Goal: Transaction & Acquisition: Purchase product/service

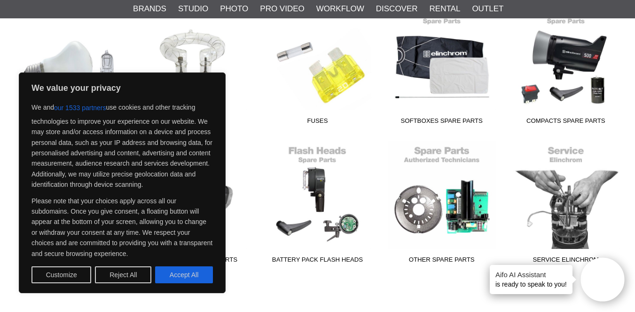
scroll to position [280, 0]
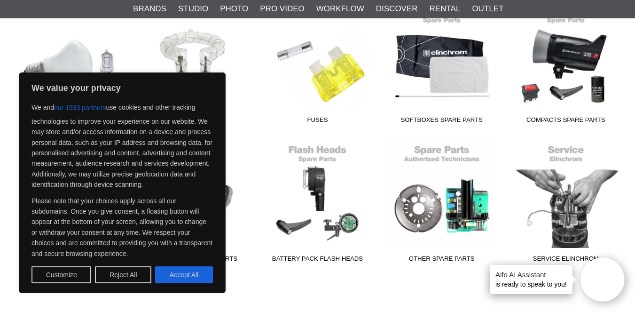
drag, startPoint x: 116, startPoint y: 278, endPoint x: 174, endPoint y: 276, distance: 58.8
click at [116, 278] on button "Reject All" at bounding box center [123, 274] width 56 height 17
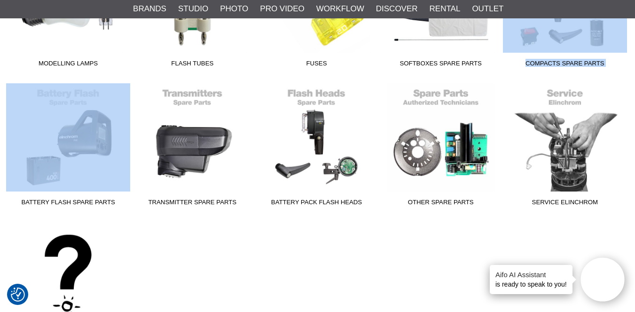
scroll to position [337, 1]
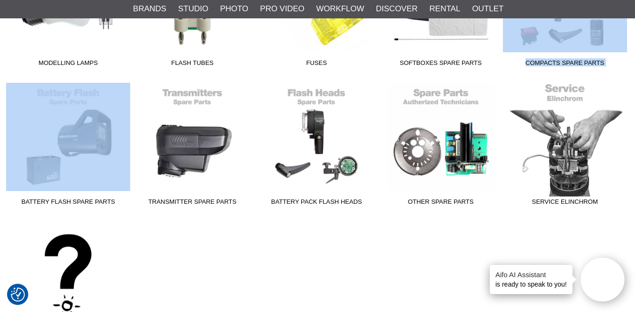
click at [578, 203] on span "Service Elinchrom" at bounding box center [565, 203] width 124 height 13
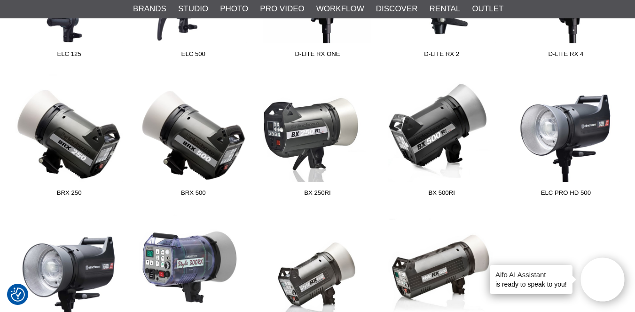
scroll to position [344, 0]
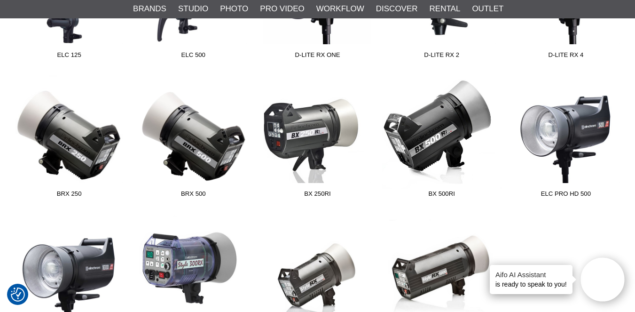
click at [444, 192] on span "BX 500Ri" at bounding box center [442, 195] width 124 height 13
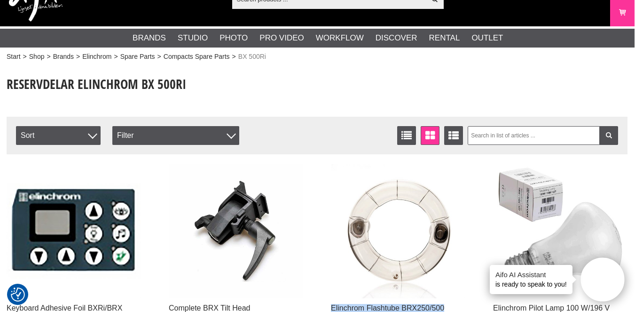
scroll to position [31, 0]
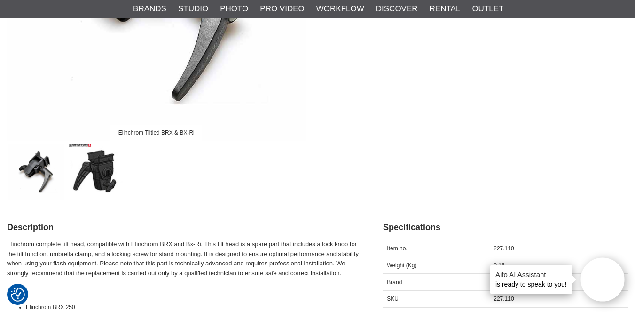
scroll to position [253, 0]
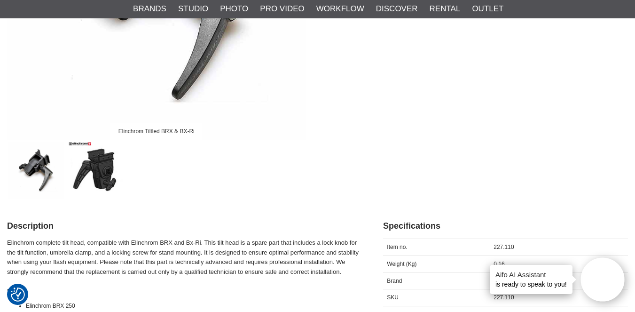
click at [97, 165] on img at bounding box center [97, 170] width 57 height 57
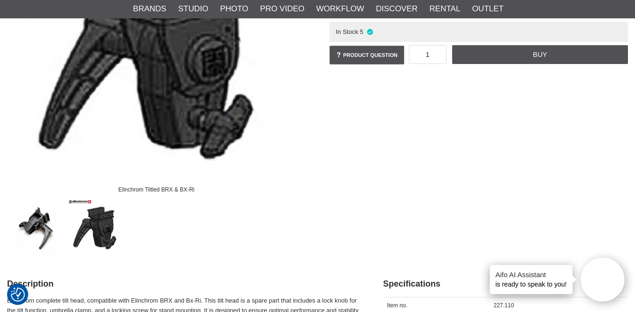
scroll to position [181, 0]
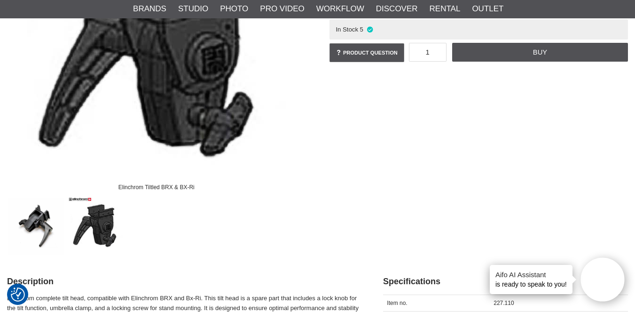
click at [37, 222] on img at bounding box center [36, 226] width 57 height 57
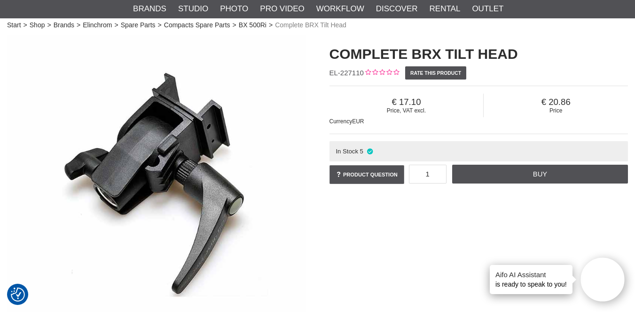
scroll to position [59, 0]
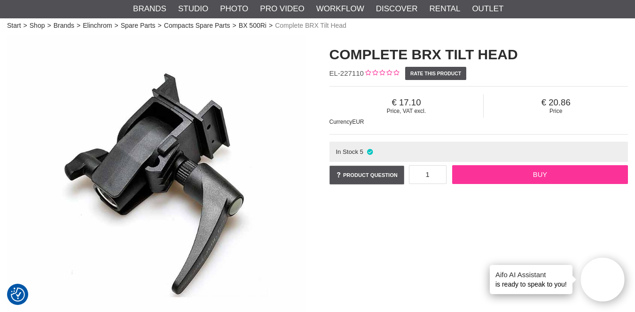
click at [551, 175] on link "Buy" at bounding box center [540, 174] width 176 height 19
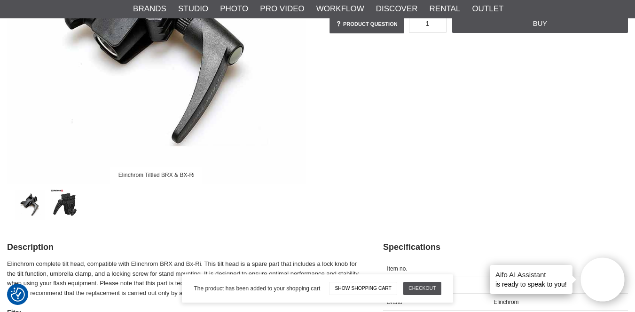
scroll to position [210, 0]
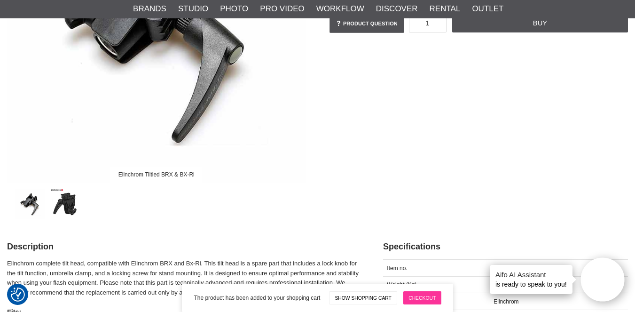
click at [435, 291] on link "Checkout" at bounding box center [422, 297] width 38 height 13
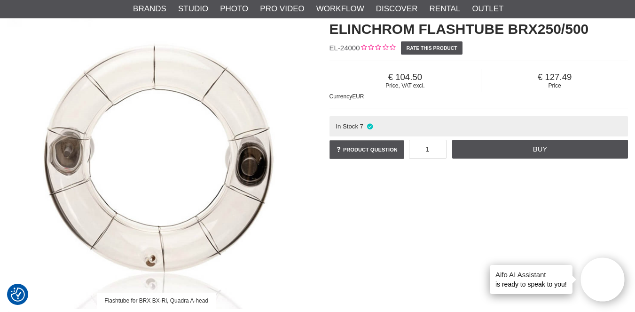
scroll to position [94, 0]
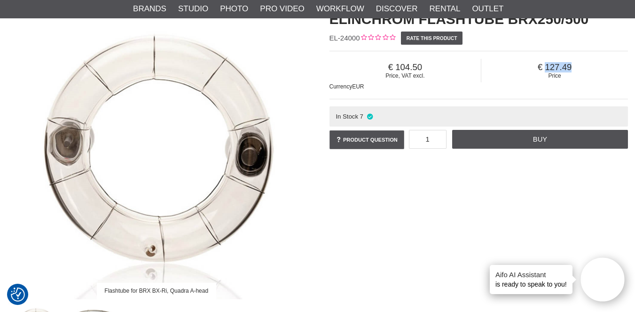
drag, startPoint x: 536, startPoint y: 65, endPoint x: 570, endPoint y: 66, distance: 34.3
click at [570, 66] on span "127.49" at bounding box center [555, 67] width 147 height 10
drag, startPoint x: 574, startPoint y: 68, endPoint x: 534, endPoint y: 67, distance: 40.5
click at [534, 67] on span "127.49" at bounding box center [555, 67] width 147 height 10
copy span "127.49"
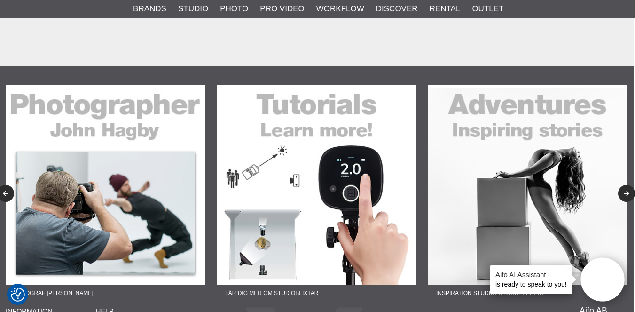
scroll to position [1219, 1]
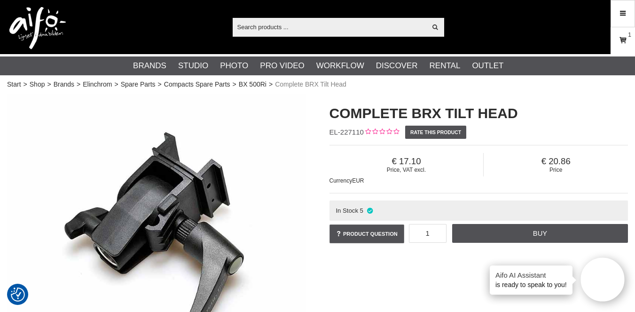
click at [625, 43] on icon at bounding box center [622, 40] width 9 height 10
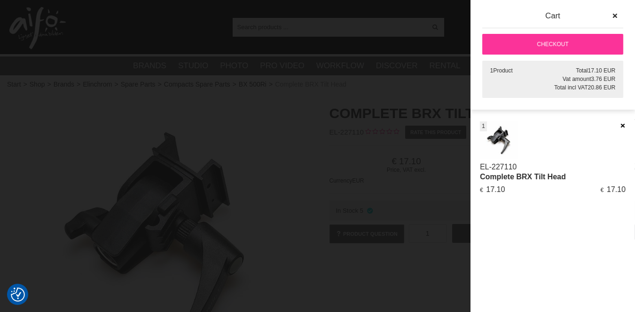
click at [623, 126] on icon at bounding box center [623, 125] width 6 height 7
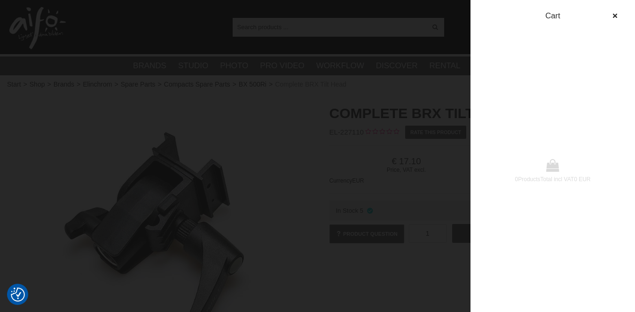
click at [615, 15] on icon "button" at bounding box center [615, 16] width 7 height 7
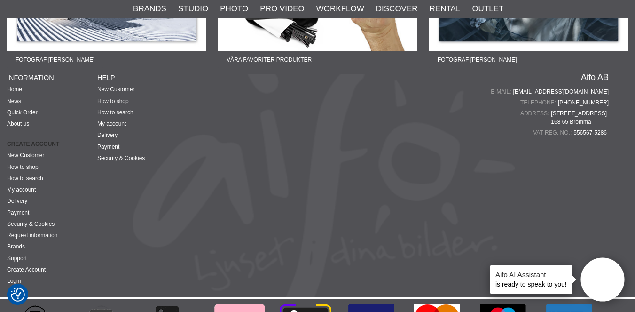
scroll to position [1023, 0]
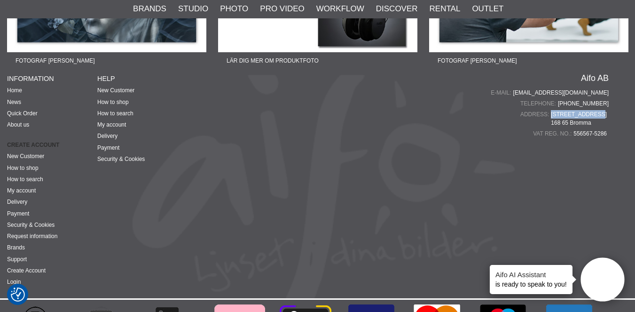
drag, startPoint x: 594, startPoint y: 89, endPoint x: 553, endPoint y: 88, distance: 40.5
click at [554, 110] on span "Mariehällsvägen 39 B 168 65 Bromma" at bounding box center [580, 118] width 58 height 17
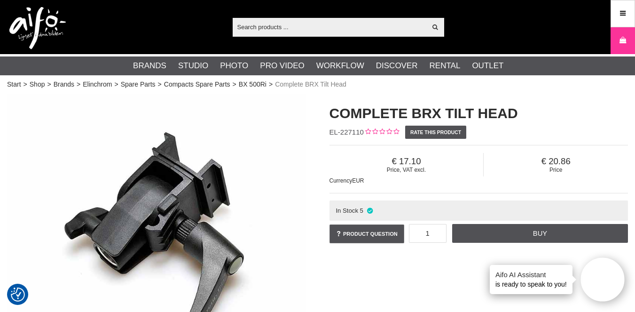
scroll to position [0, 0]
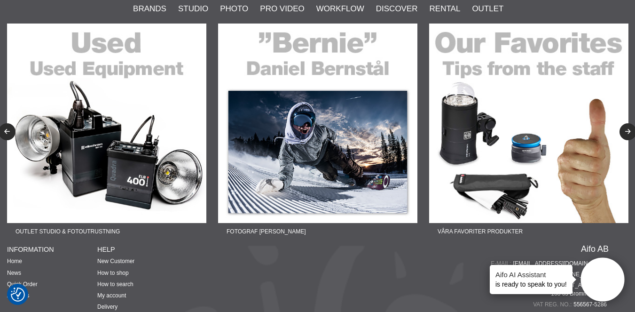
scroll to position [1044, 0]
